Goal: Transaction & Acquisition: Download file/media

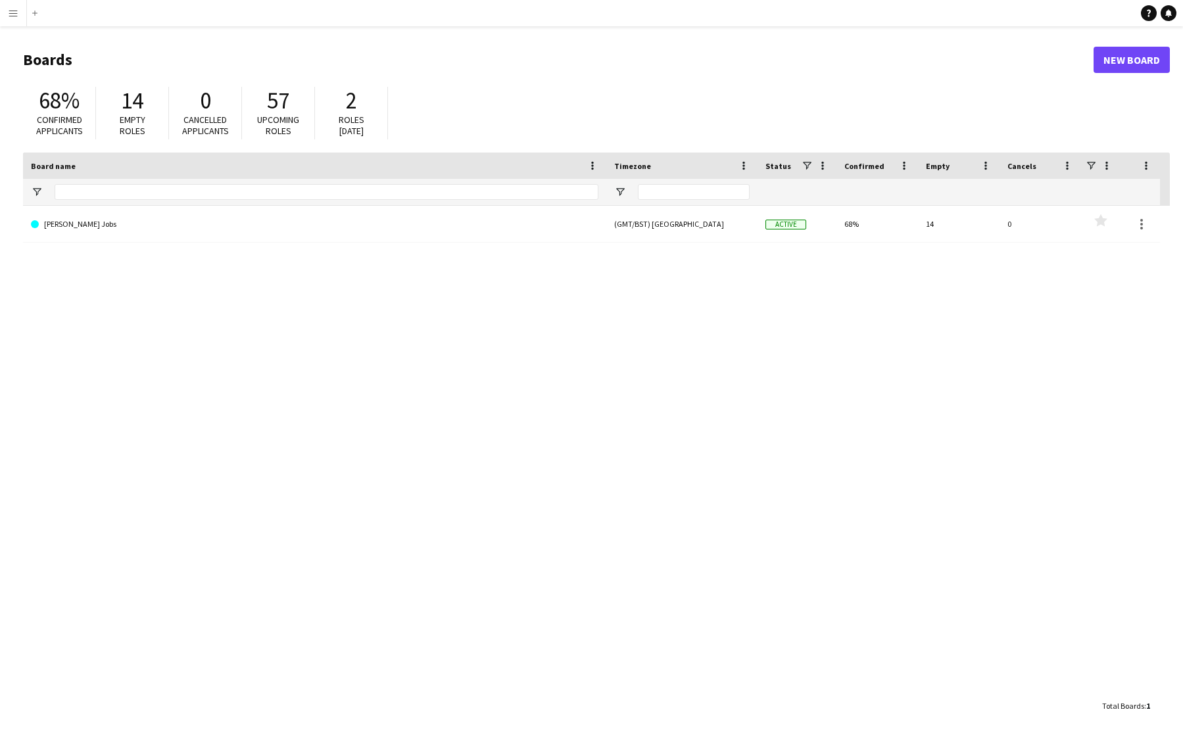
click at [13, 11] on app-icon "Menu" at bounding box center [13, 13] width 11 height 11
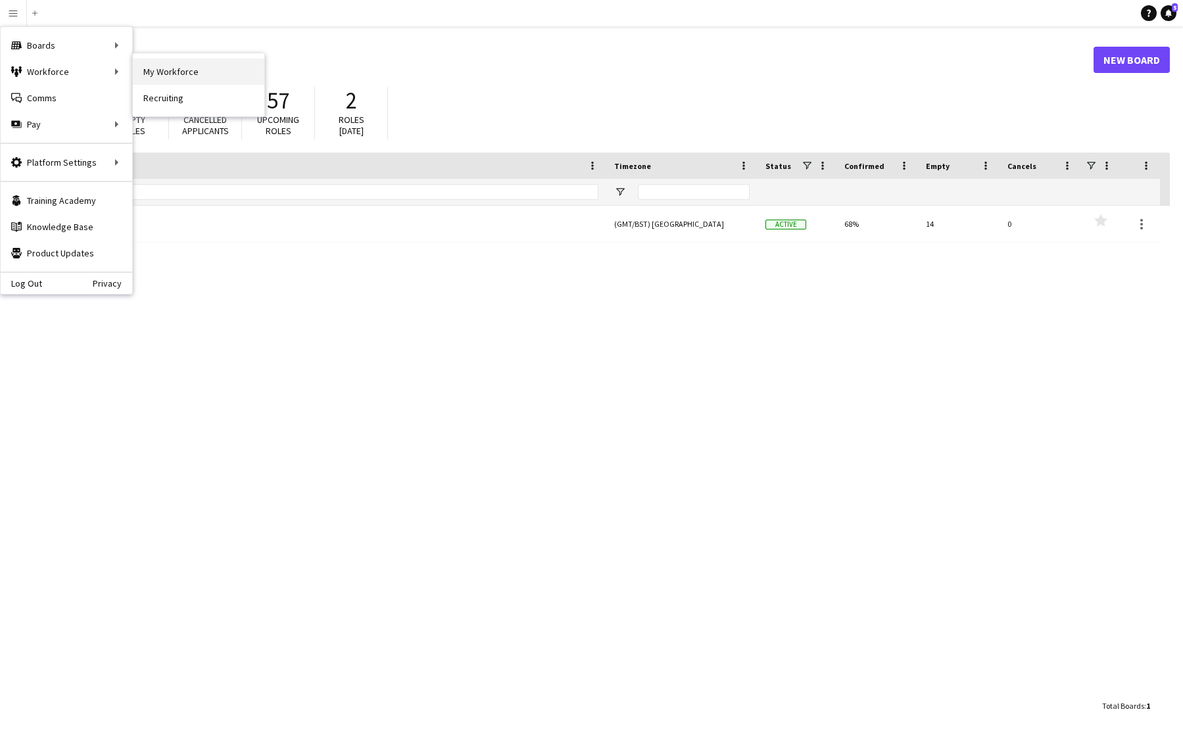
click at [189, 66] on link "My Workforce" at bounding box center [199, 72] width 132 height 26
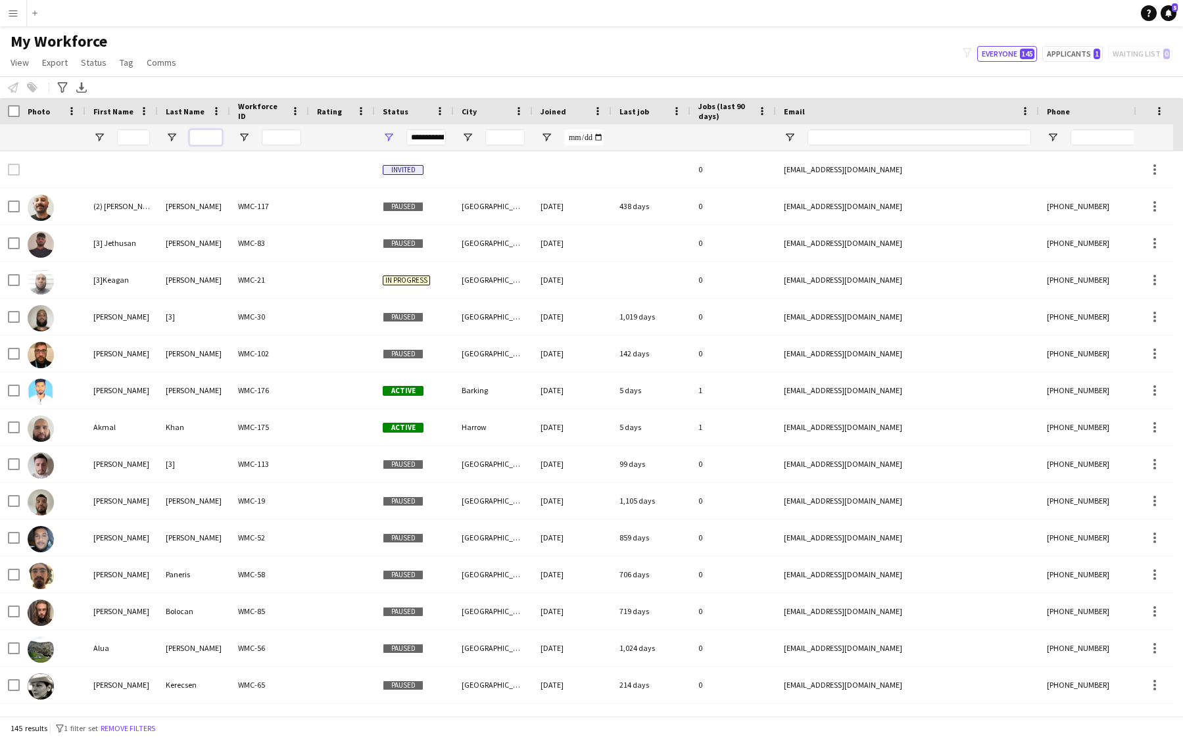
click at [211, 132] on input "Last Name Filter Input" at bounding box center [205, 138] width 33 height 16
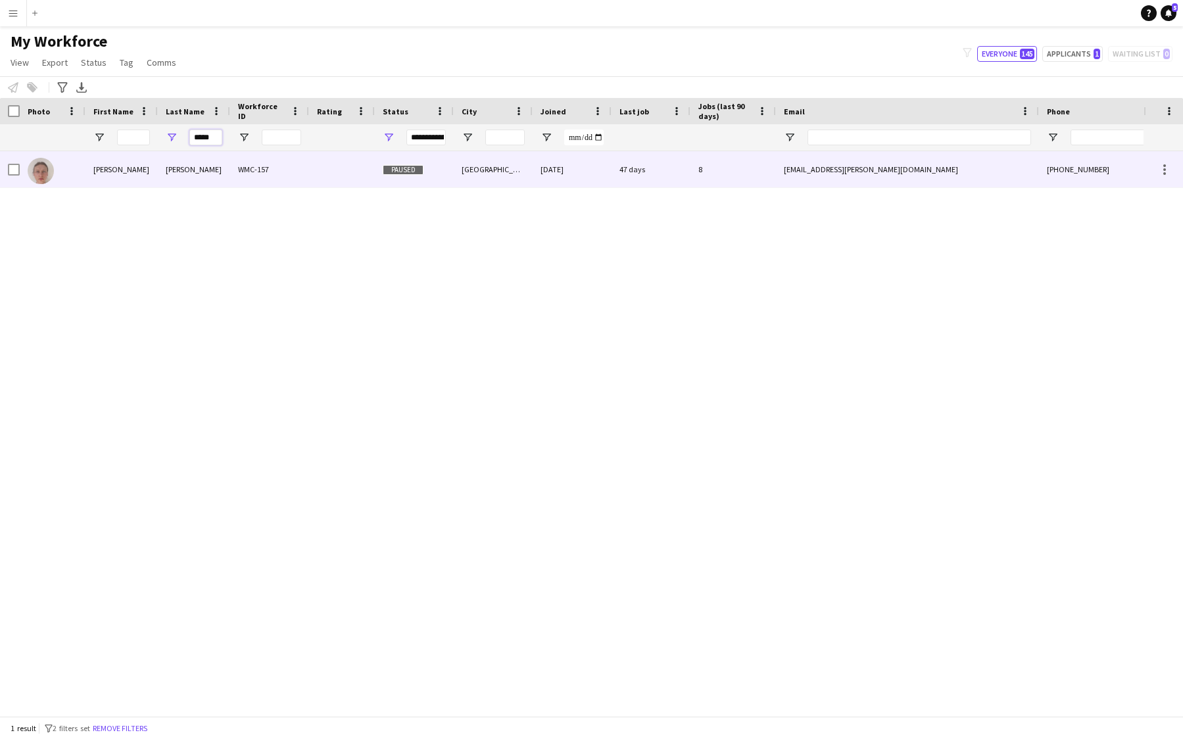
type input "*****"
click at [120, 165] on div "[PERSON_NAME]" at bounding box center [121, 169] width 72 height 36
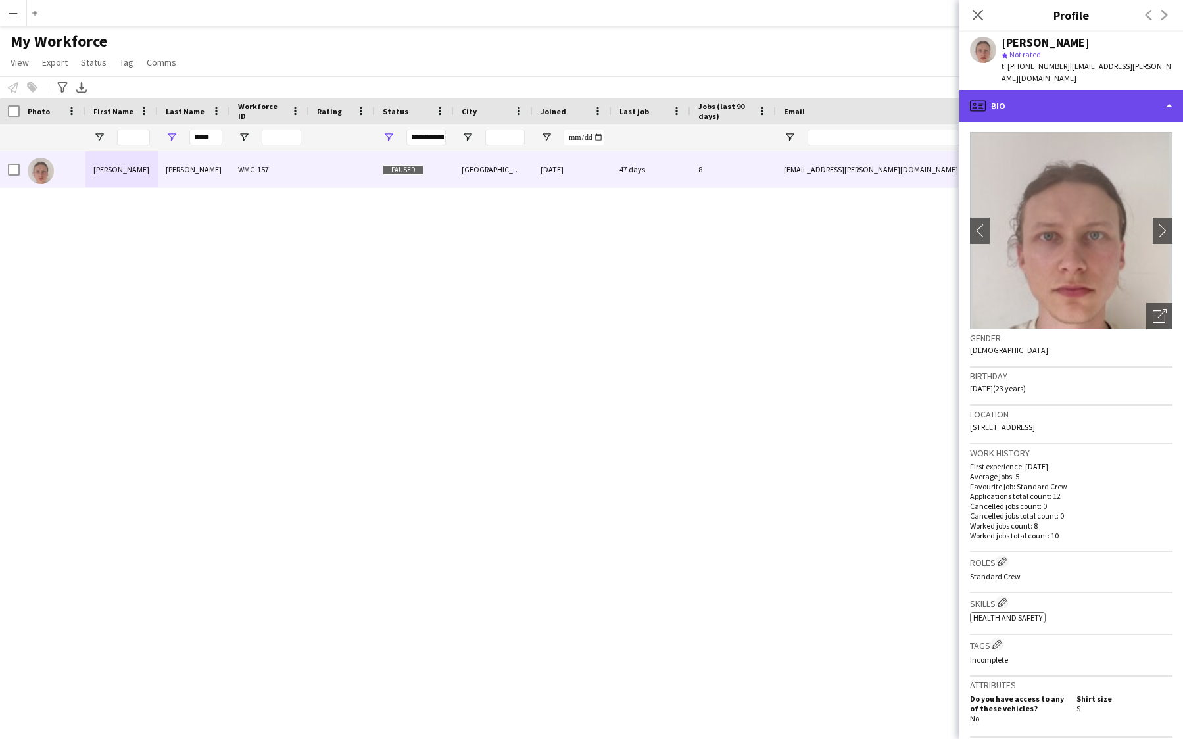
click at [1080, 99] on div "profile Bio" at bounding box center [1071, 106] width 224 height 32
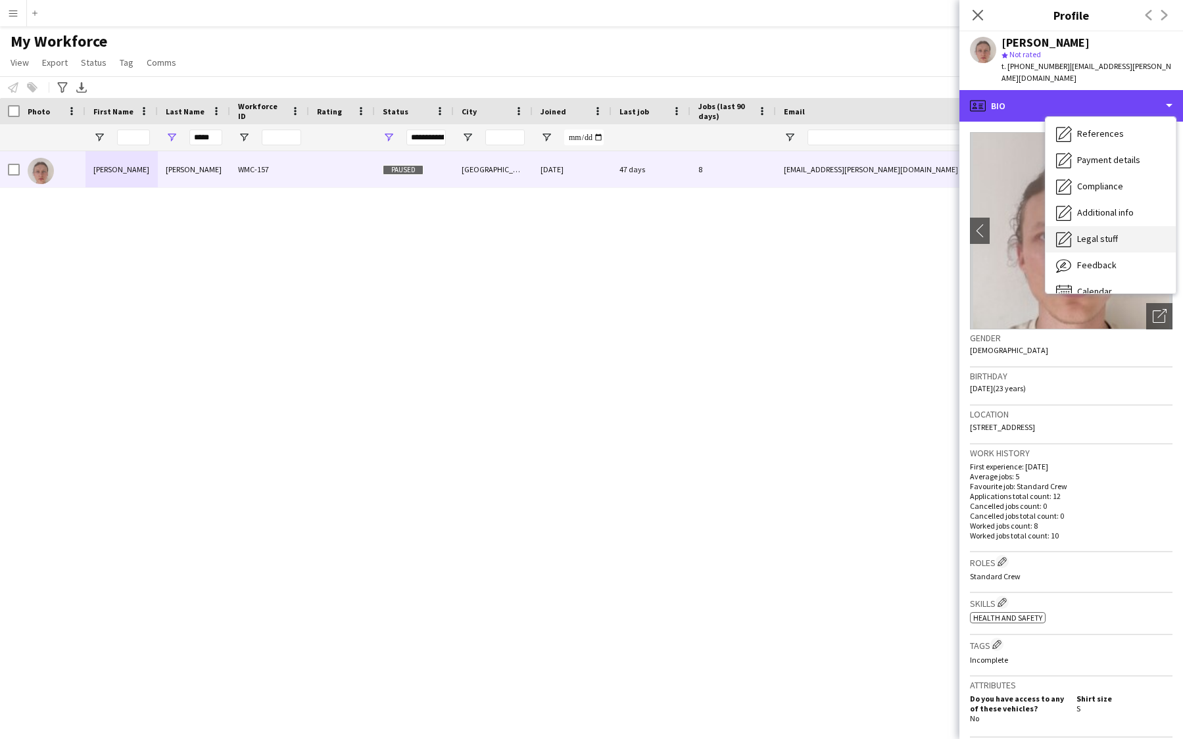
scroll to position [150, 0]
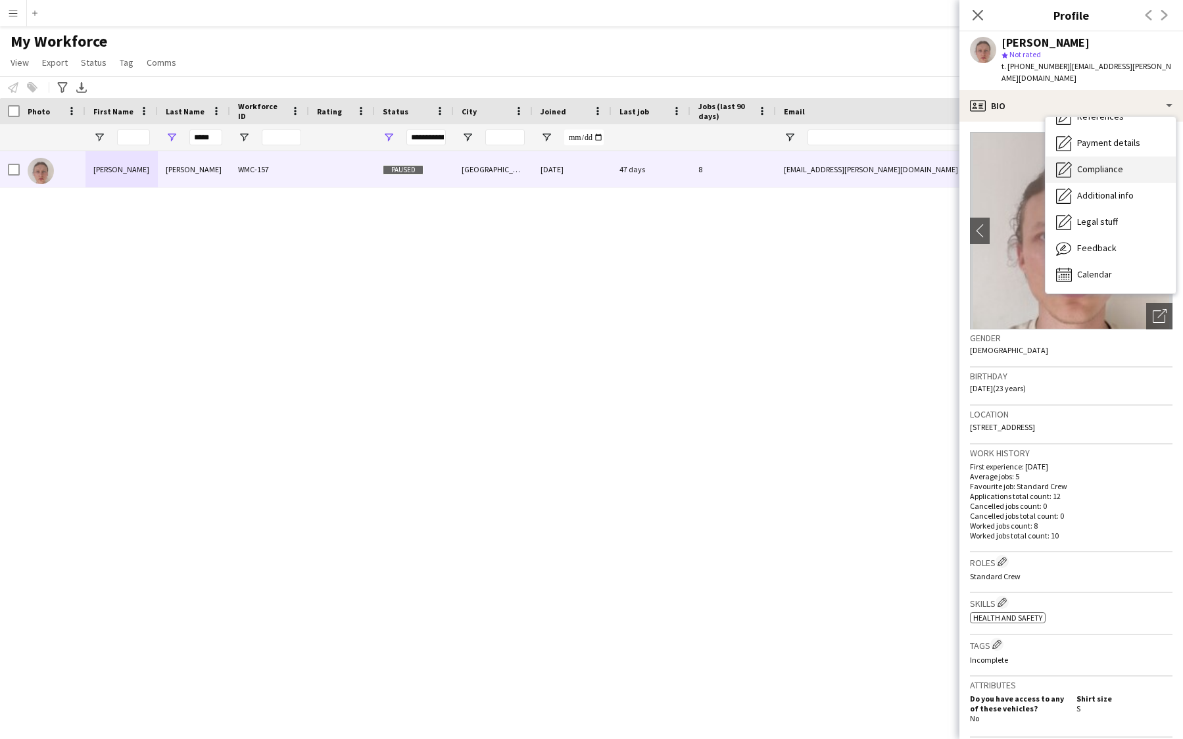
click at [1105, 165] on div "Compliance Compliance" at bounding box center [1110, 169] width 130 height 26
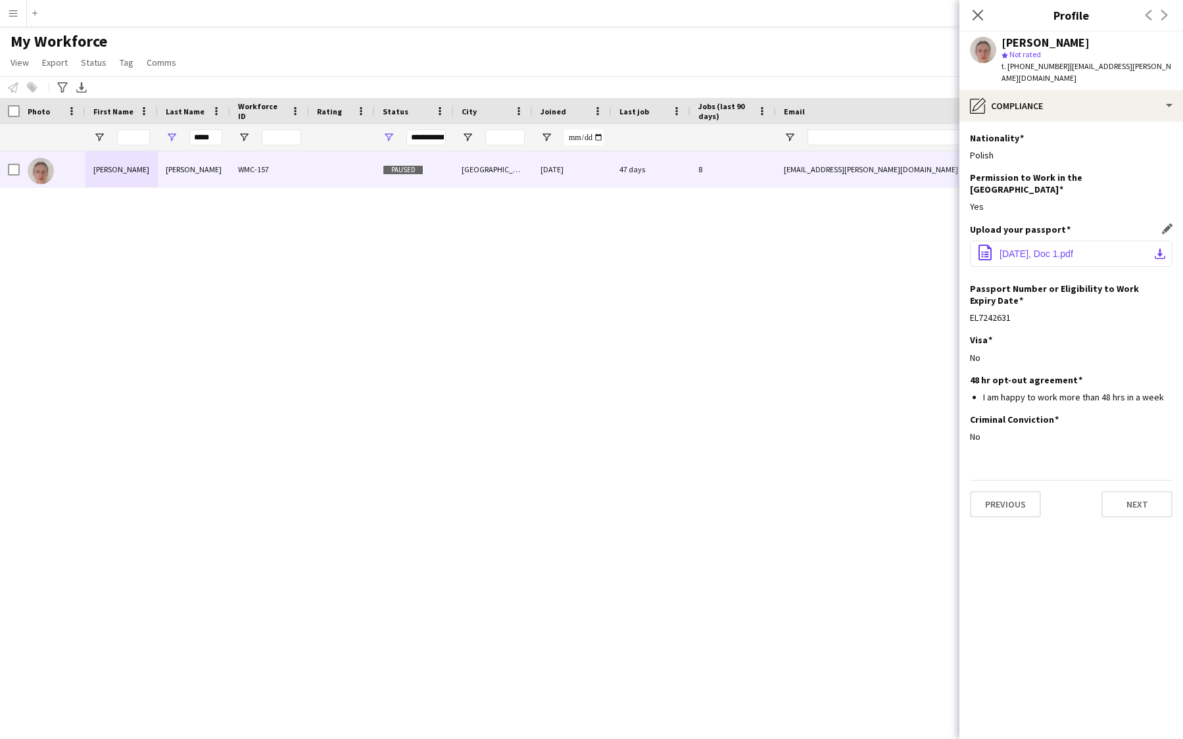
click at [1162, 249] on app-icon "download-bottom" at bounding box center [1160, 254] width 11 height 11
click at [1046, 249] on span "[DATE], Doc 1.pdf" at bounding box center [1036, 254] width 74 height 11
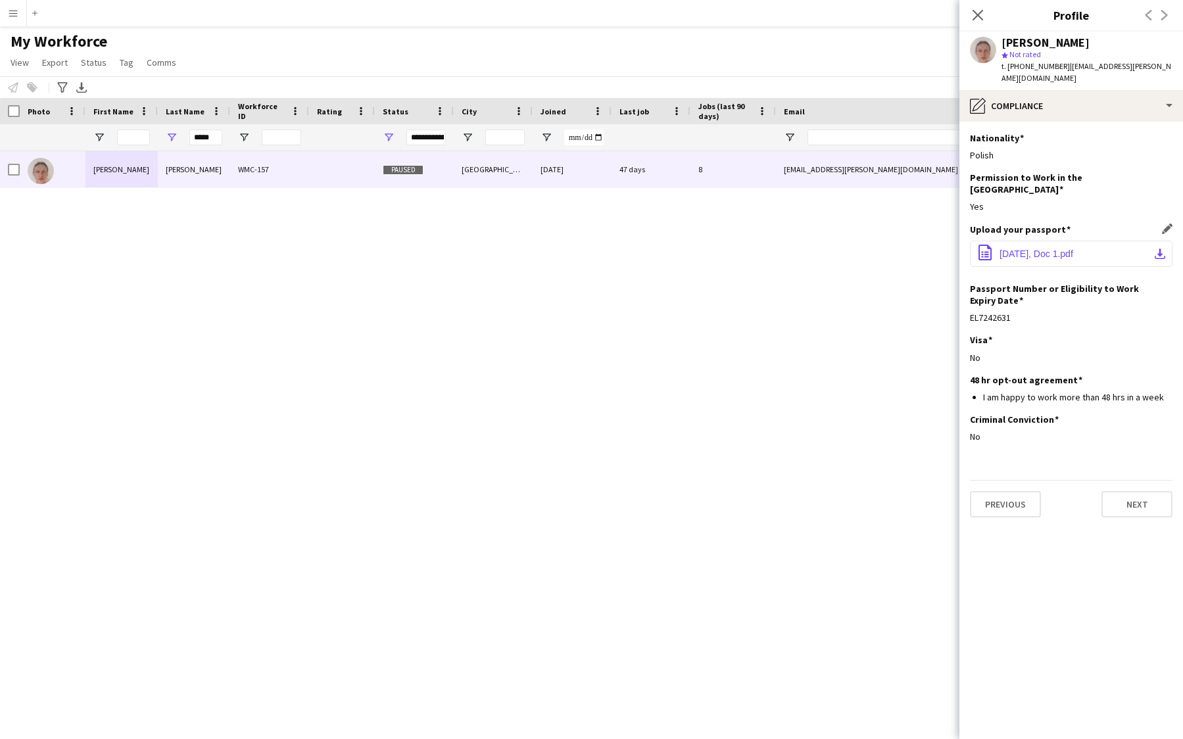
click at [1034, 249] on span "[DATE], Doc 1.pdf" at bounding box center [1036, 254] width 74 height 11
click at [1026, 249] on span "[DATE], Doc 1.pdf" at bounding box center [1036, 254] width 74 height 11
click at [1030, 249] on span "[DATE], Doc 1.pdf" at bounding box center [1036, 254] width 74 height 11
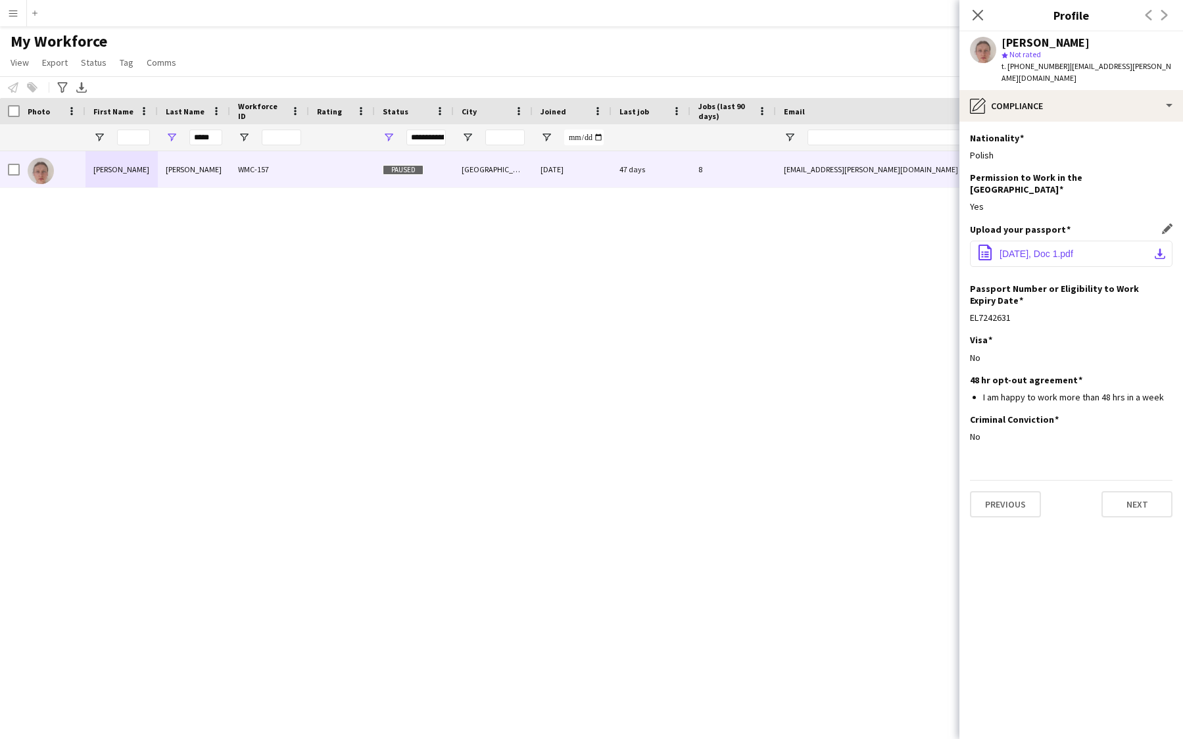
click at [1030, 249] on span "[DATE], Doc 1.pdf" at bounding box center [1036, 254] width 74 height 11
click at [980, 18] on icon "Close pop-in" at bounding box center [977, 15] width 12 height 12
